Goal: Find specific page/section: Find specific page/section

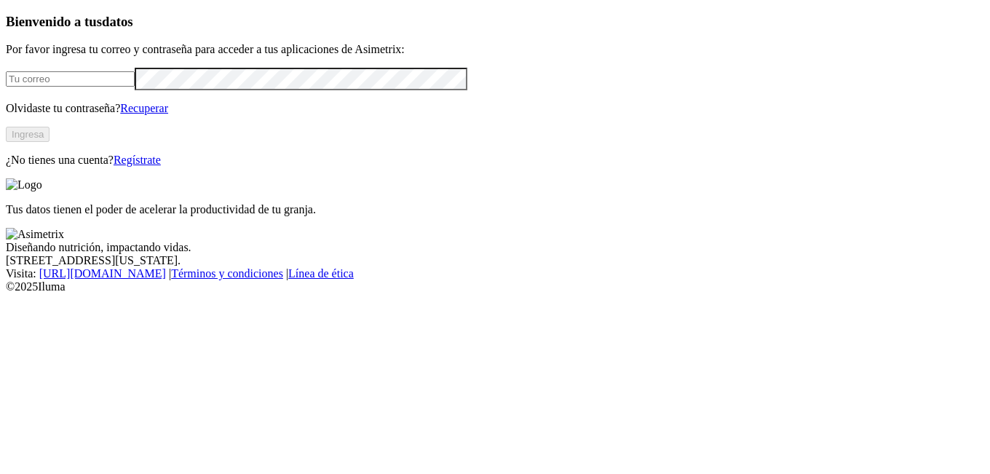
type input "[EMAIL_ADDRESS][DOMAIN_NAME]"
click at [50, 142] on button "Ingresa" at bounding box center [28, 134] width 44 height 15
